Goal: Task Accomplishment & Management: Manage account settings

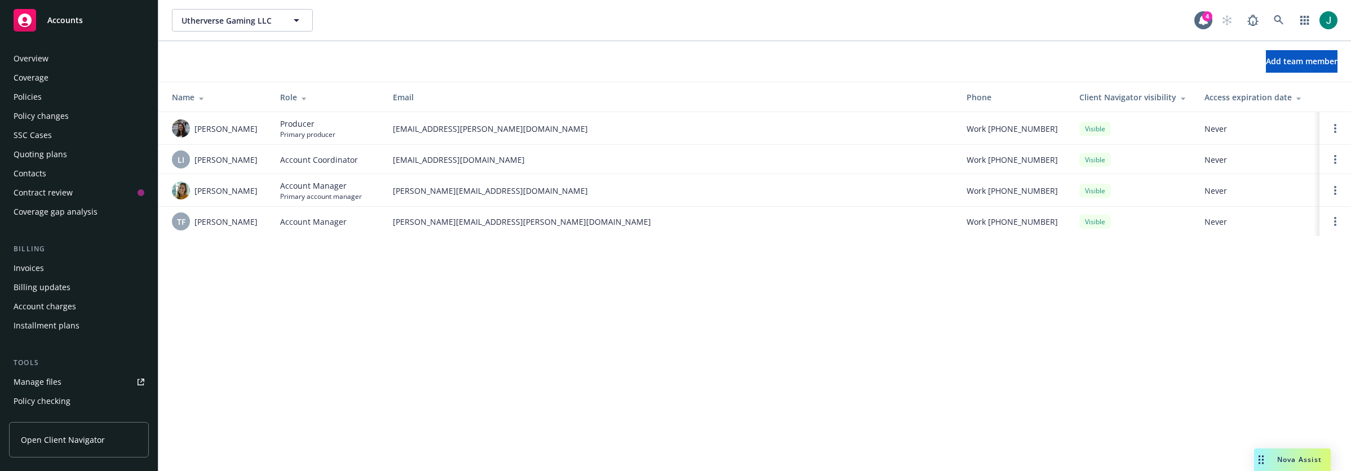
scroll to position [301, 0]
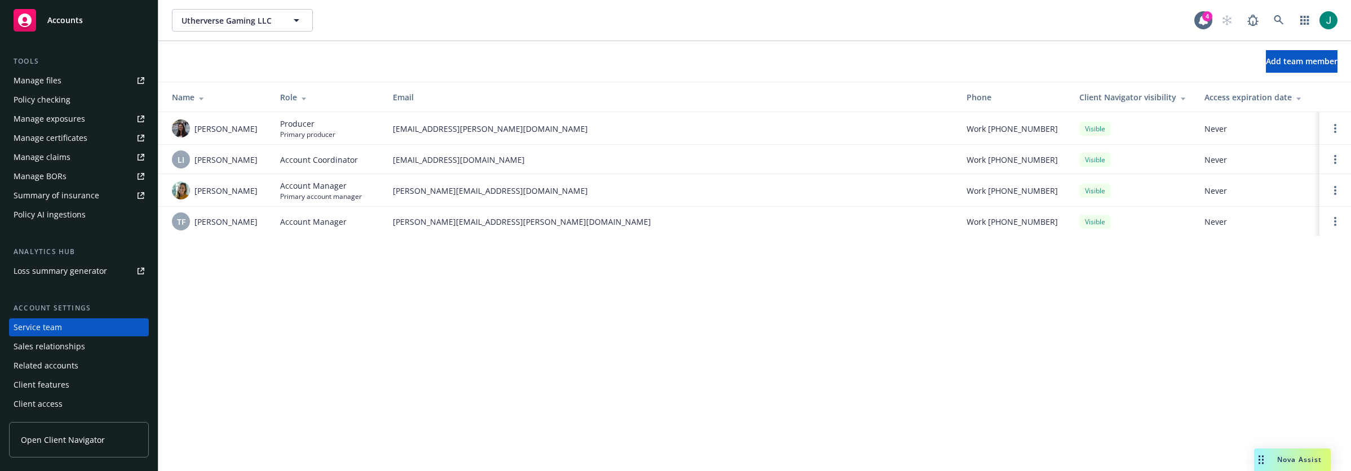
click at [1347, 7] on div "Utherverse Gaming LLC Utherverse Gaming LLC 4" at bounding box center [754, 20] width 1192 height 41
